Goal: Submit feedback/report problem: Submit feedback/report problem

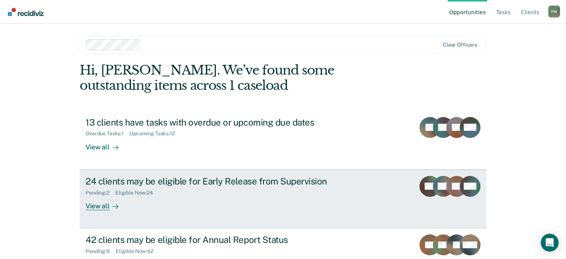
click at [93, 207] on div "View all" at bounding box center [107, 203] width 42 height 15
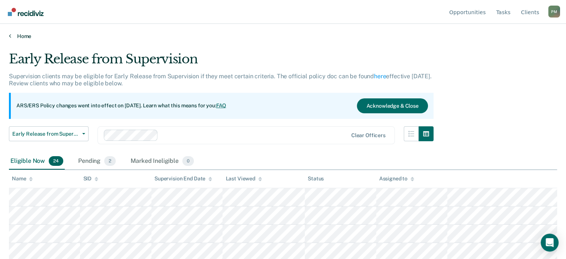
click at [22, 37] on link "Home" at bounding box center [283, 36] width 549 height 7
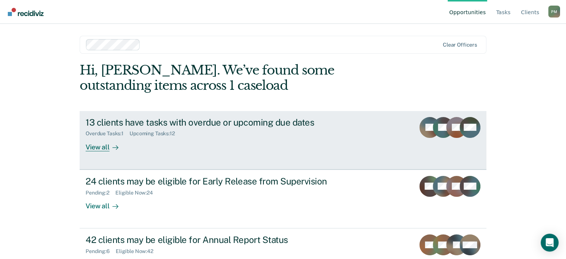
click at [268, 133] on div "Overdue Tasks : 1 Upcoming Tasks : 12" at bounding box center [216, 131] width 261 height 9
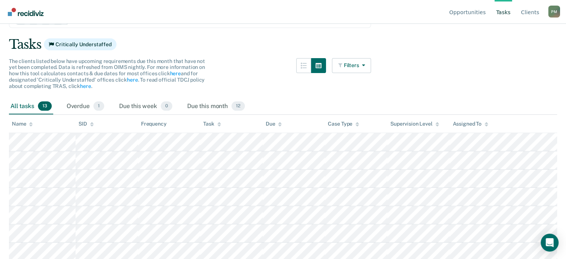
scroll to position [42, 0]
click at [36, 13] on img "Go to Recidiviz Home" at bounding box center [26, 12] width 36 height 8
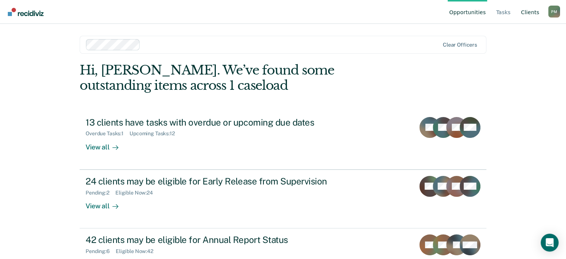
click at [537, 17] on link "Client s" at bounding box center [530, 12] width 21 height 24
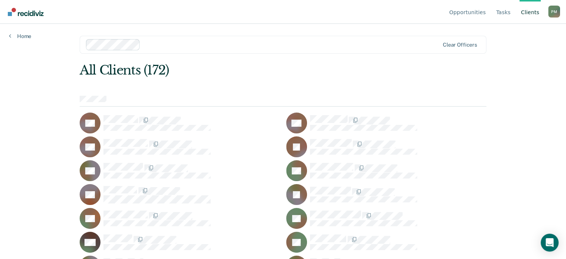
click at [27, 12] on img "Go to Recidiviz Home" at bounding box center [26, 12] width 36 height 8
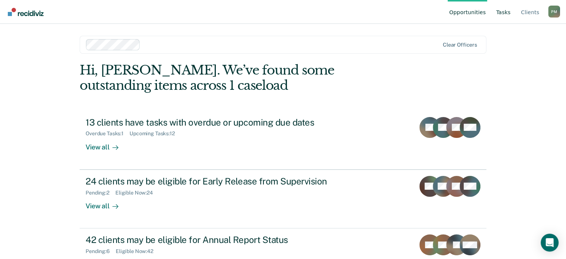
click at [508, 16] on link "Tasks" at bounding box center [504, 12] width 18 height 24
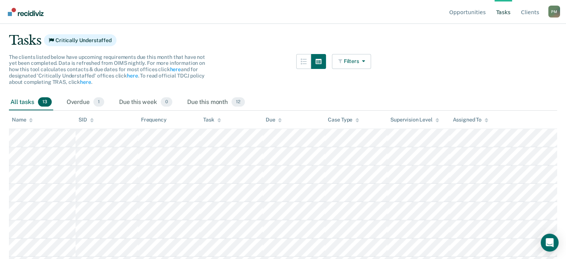
scroll to position [46, 0]
click at [135, 73] on link "here" at bounding box center [132, 75] width 11 height 6
click at [527, 16] on link "Client s" at bounding box center [530, 12] width 21 height 24
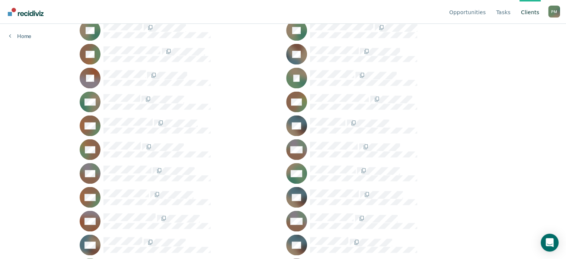
scroll to position [1084, 0]
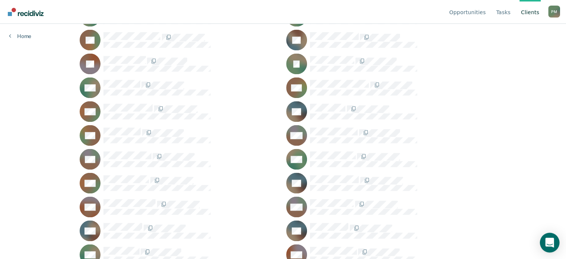
click at [552, 243] on icon "Open Intercom Messenger" at bounding box center [550, 243] width 9 height 10
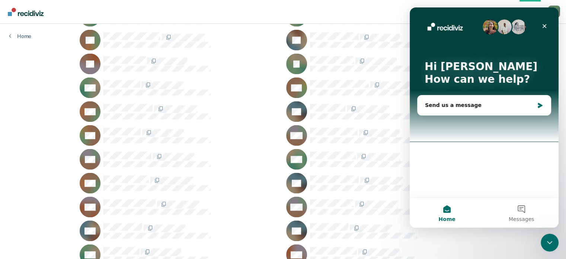
scroll to position [0, 0]
click at [523, 215] on button "Messages" at bounding box center [521, 213] width 74 height 30
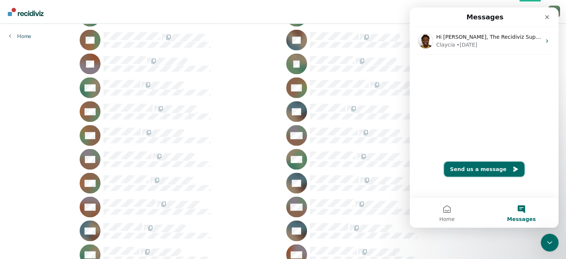
click at [481, 169] on button "Send us a message" at bounding box center [484, 169] width 80 height 15
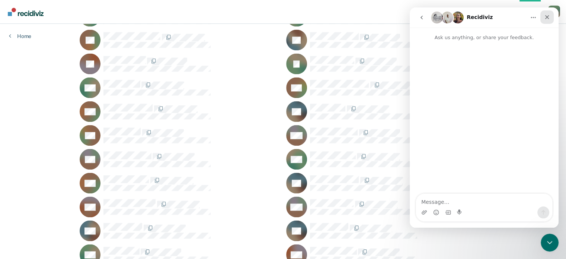
click at [544, 18] on icon "Close" at bounding box center [547, 17] width 6 height 6
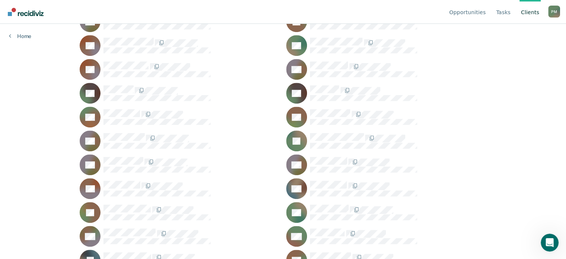
scroll to position [402, 0]
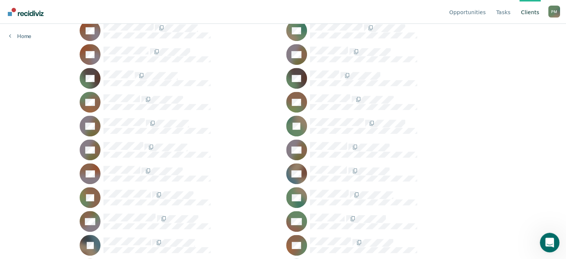
click at [551, 239] on icon "Open Intercom Messenger" at bounding box center [549, 241] width 12 height 12
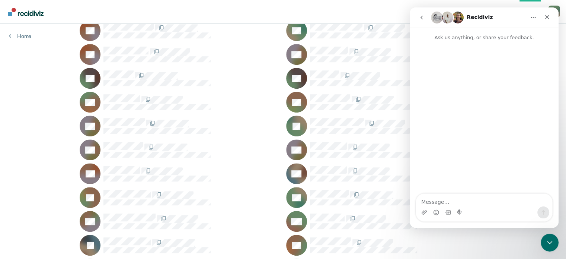
click at [488, 201] on textarea "Message…" at bounding box center [484, 200] width 136 height 13
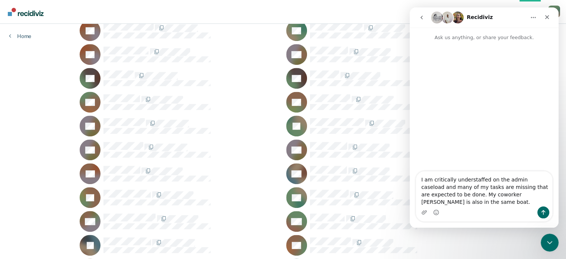
type textarea "I am critically understaffed on the admin caseload and many of my tasks are mis…"
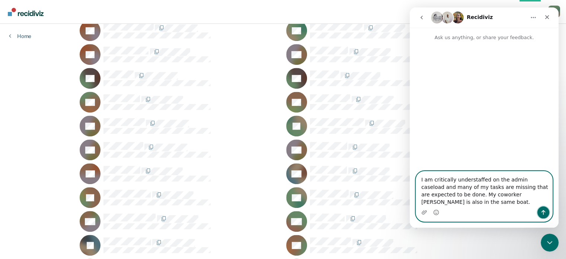
click at [541, 215] on icon "Send a message…" at bounding box center [544, 212] width 6 height 6
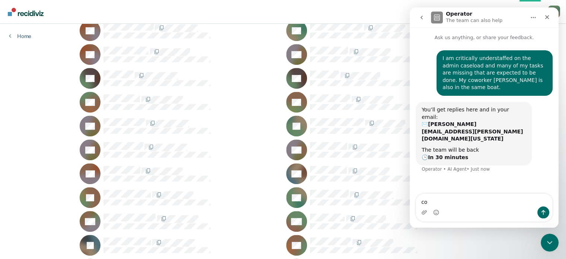
type textarea "c"
click at [549, 17] on icon "Close" at bounding box center [547, 17] width 6 height 6
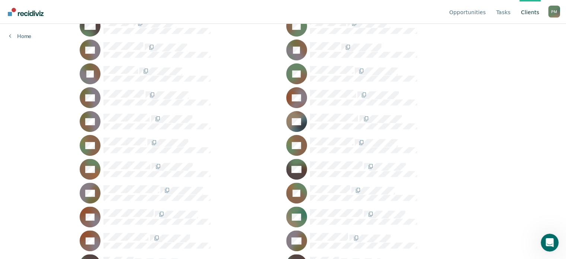
scroll to position [216, 0]
click at [509, 19] on link "Tasks" at bounding box center [504, 12] width 18 height 24
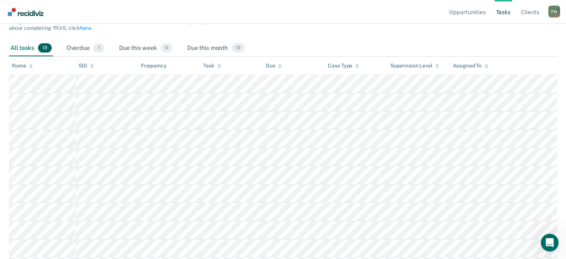
scroll to position [101, 0]
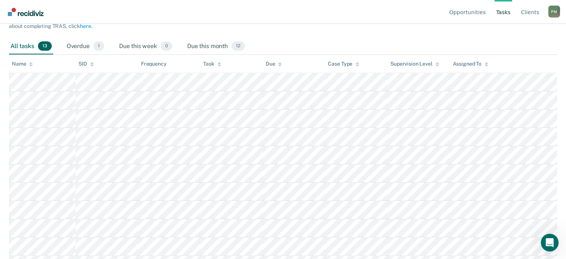
click at [218, 63] on icon at bounding box center [219, 64] width 4 height 5
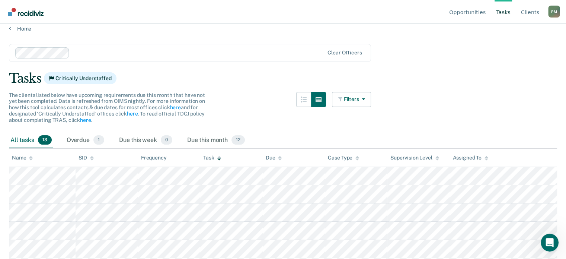
scroll to position [0, 0]
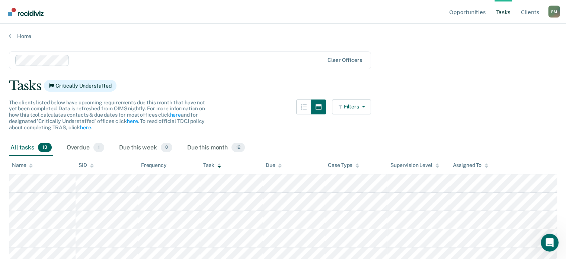
click at [219, 166] on icon at bounding box center [219, 167] width 4 height 2
click at [218, 147] on div "Due this month 12" at bounding box center [216, 148] width 61 height 16
